Goal: Navigation & Orientation: Find specific page/section

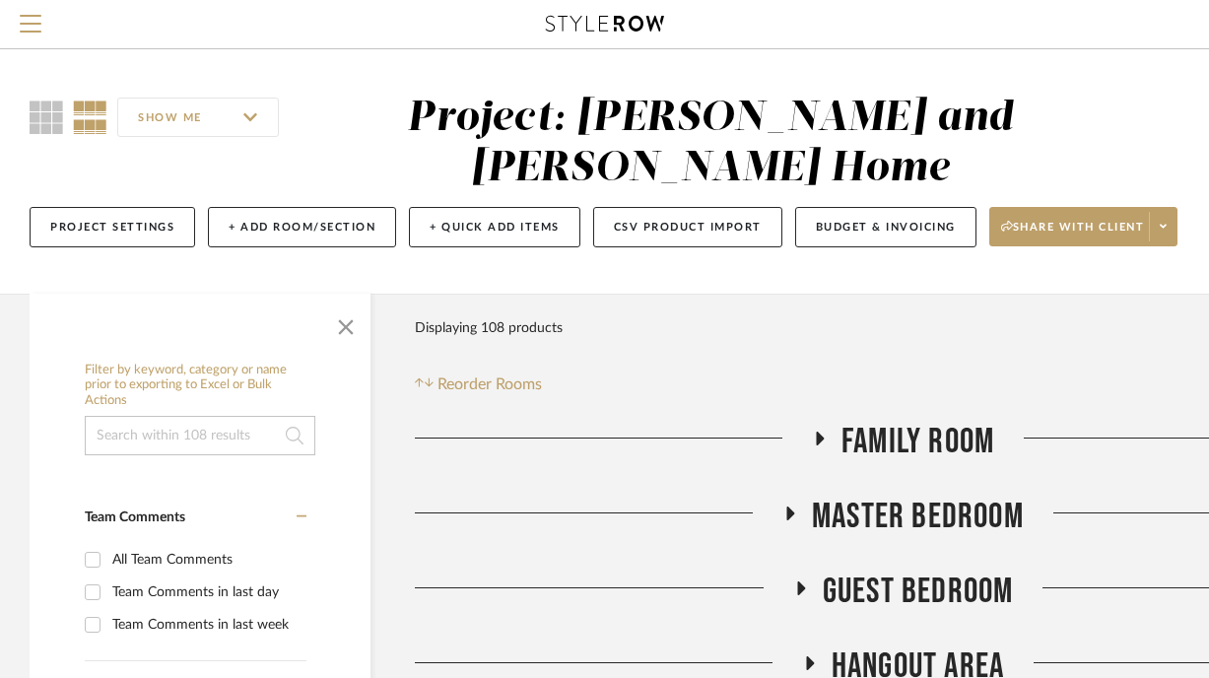
click at [819, 433] on icon at bounding box center [819, 438] width 24 height 15
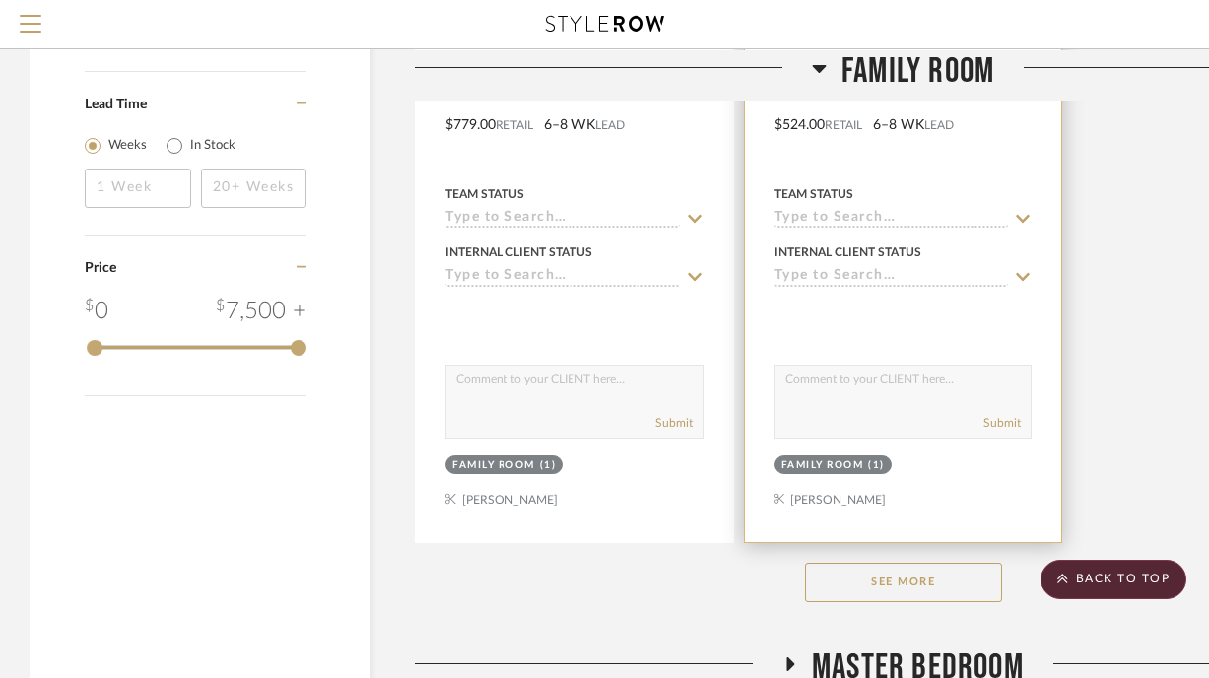
scroll to position [2587, 0]
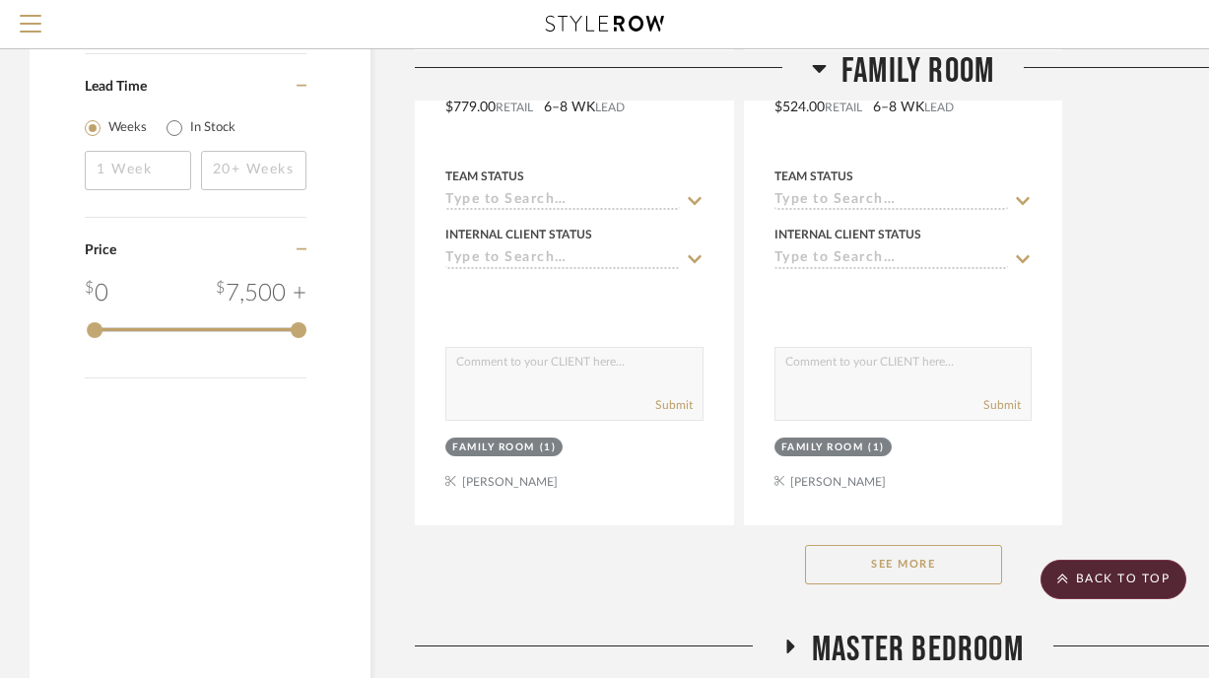
click at [911, 561] on button "See More" at bounding box center [903, 564] width 197 height 39
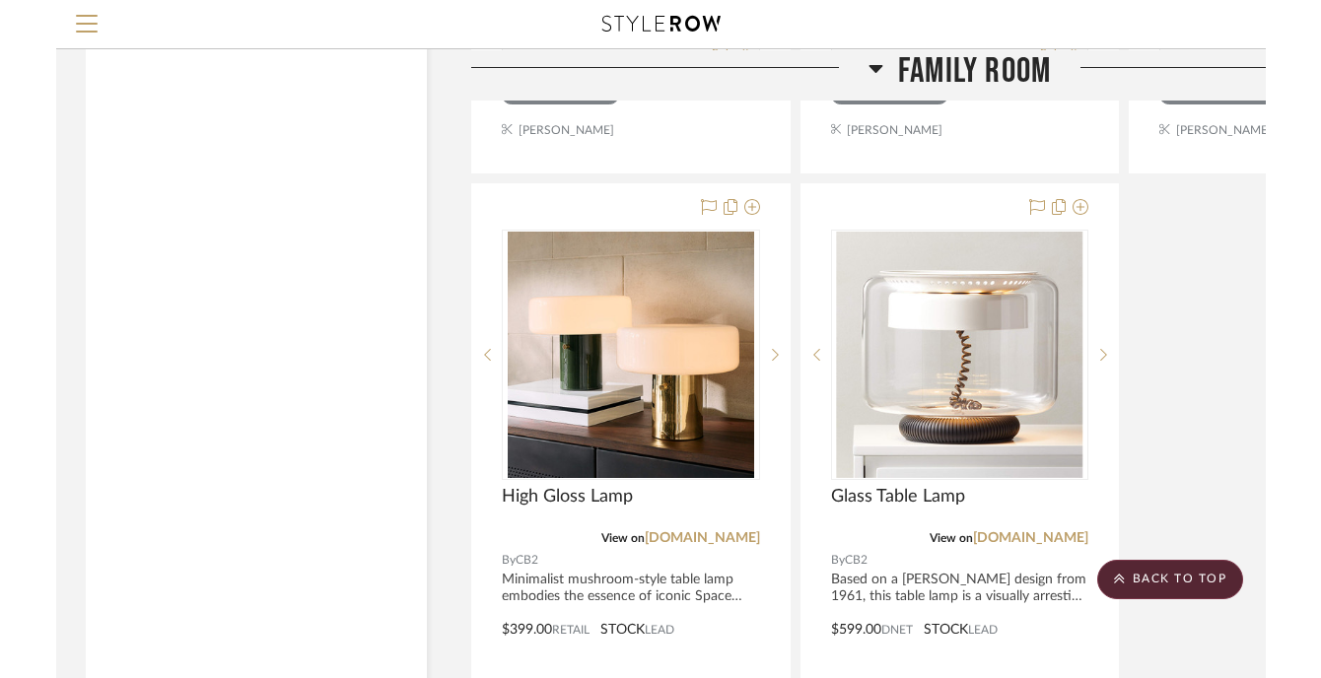
scroll to position [11666, 0]
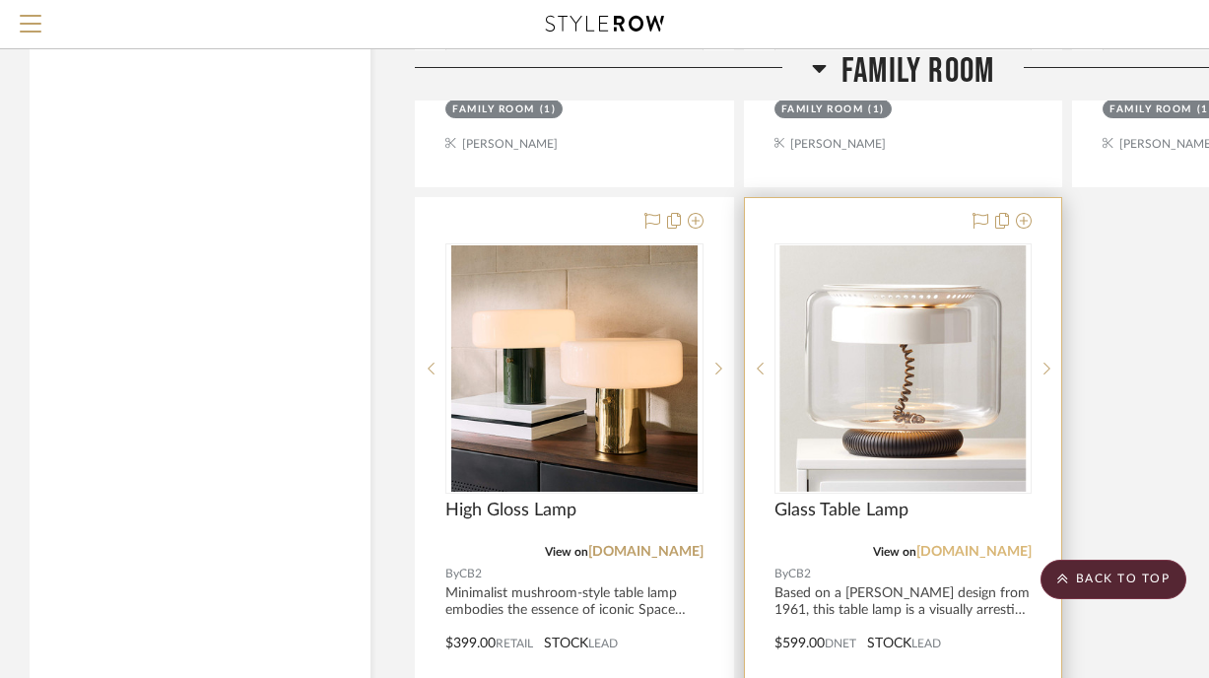
click at [1010, 545] on link "[DOMAIN_NAME]" at bounding box center [974, 552] width 115 height 14
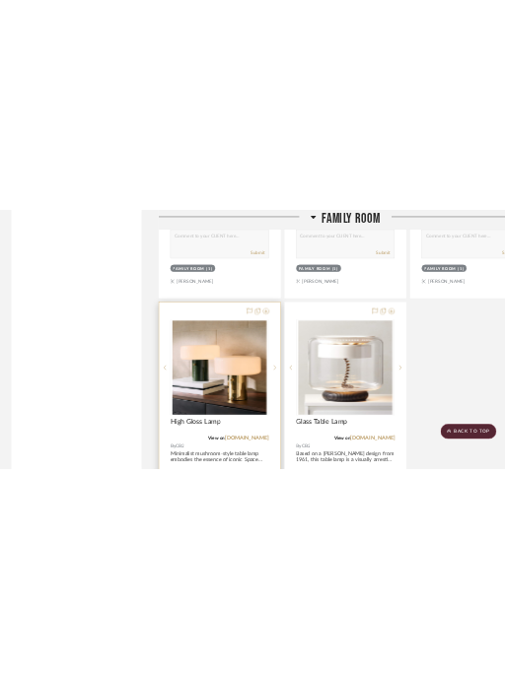
scroll to position [11716, 0]
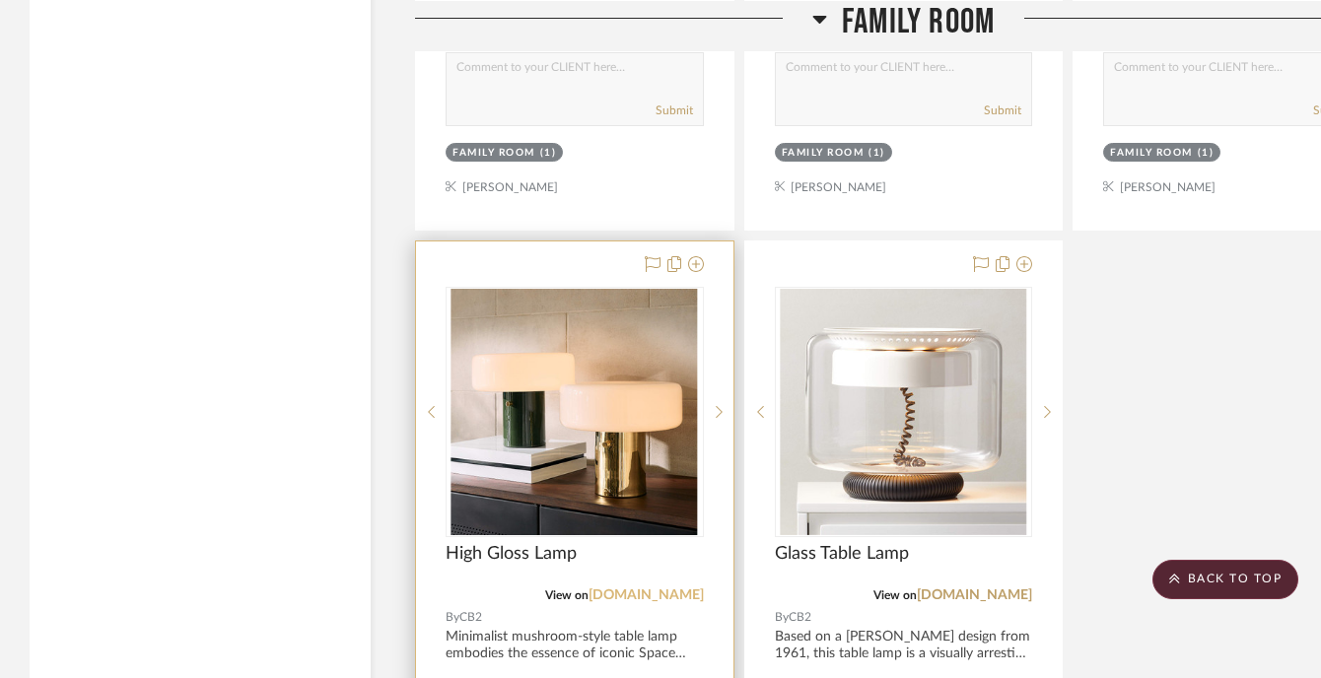
click at [697, 588] on link "[DOMAIN_NAME]" at bounding box center [645, 595] width 115 height 14
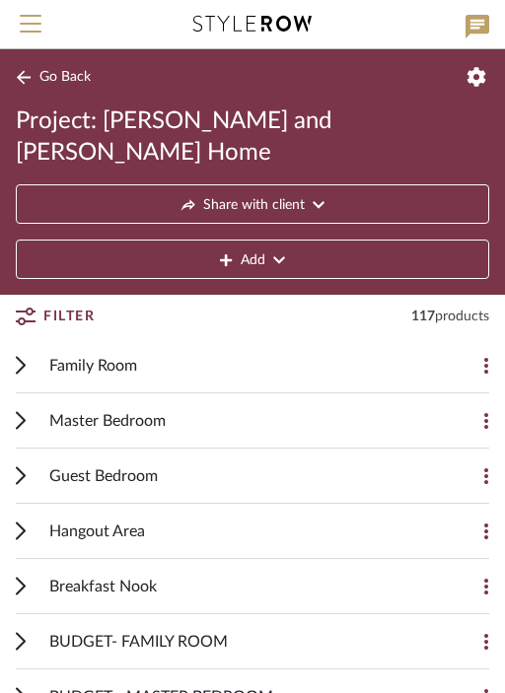
click at [24, 356] on icon at bounding box center [21, 365] width 10 height 19
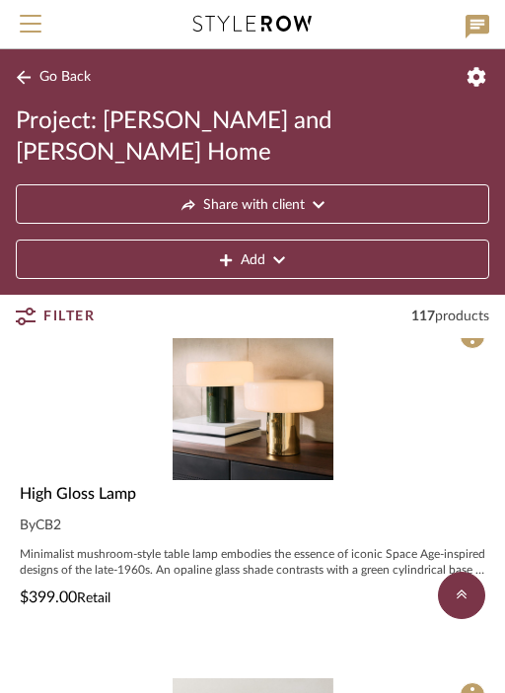
scroll to position [14169, 0]
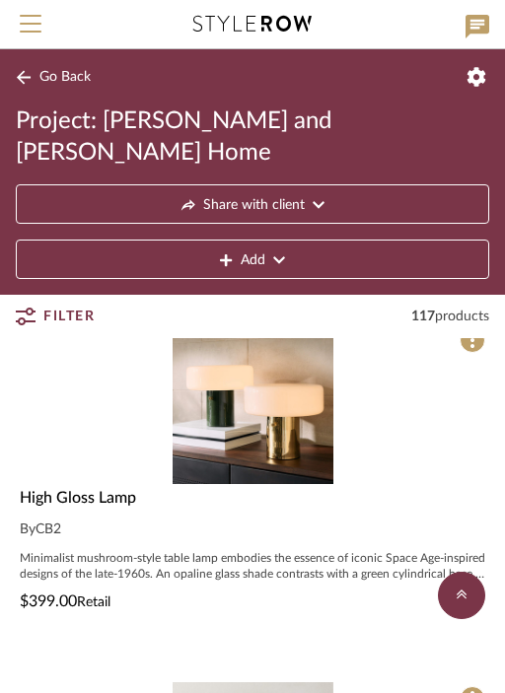
click at [110, 490] on span "High Gloss Lamp" at bounding box center [78, 498] width 116 height 16
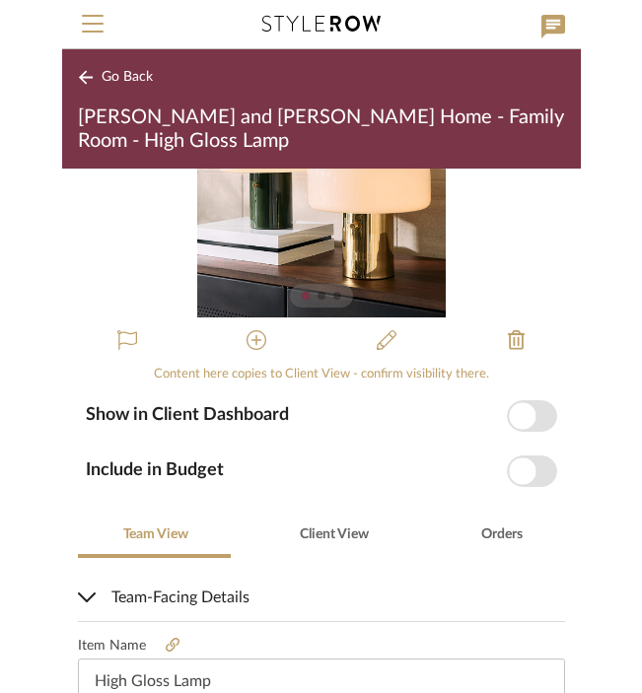
scroll to position [343, 0]
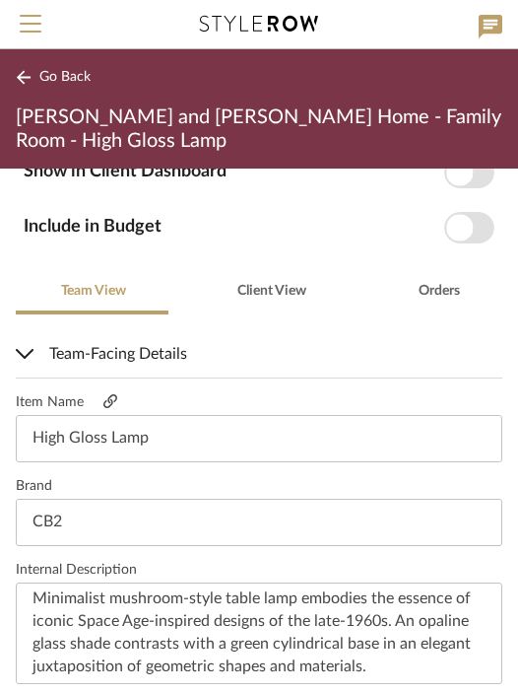
click at [112, 398] on icon at bounding box center [110, 401] width 14 height 14
